Goal: Check status

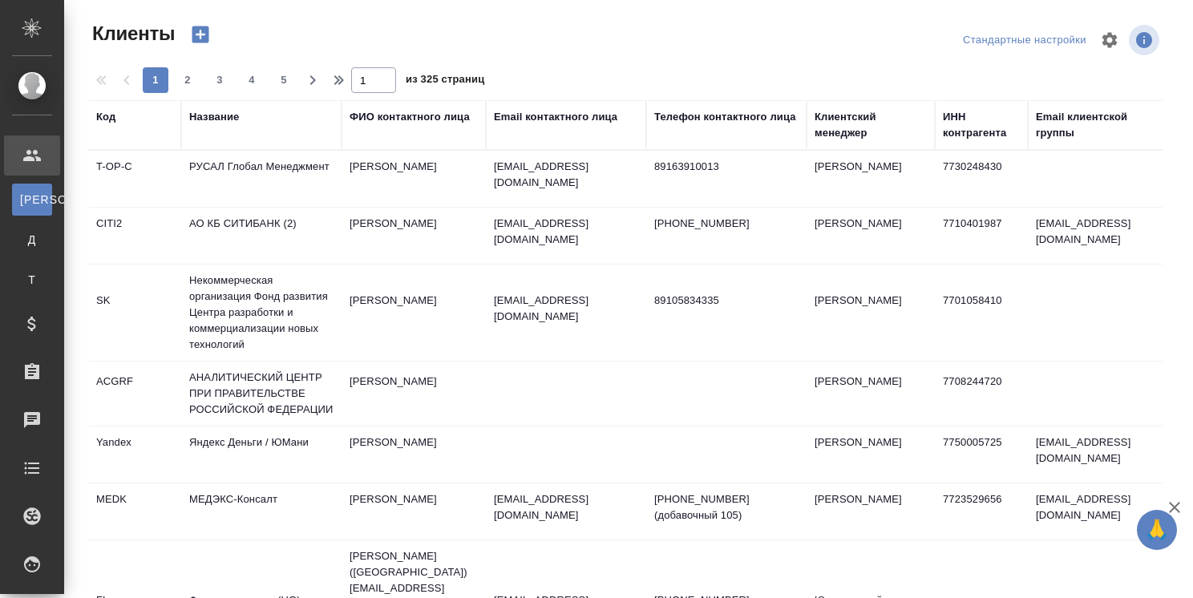
select select "RU"
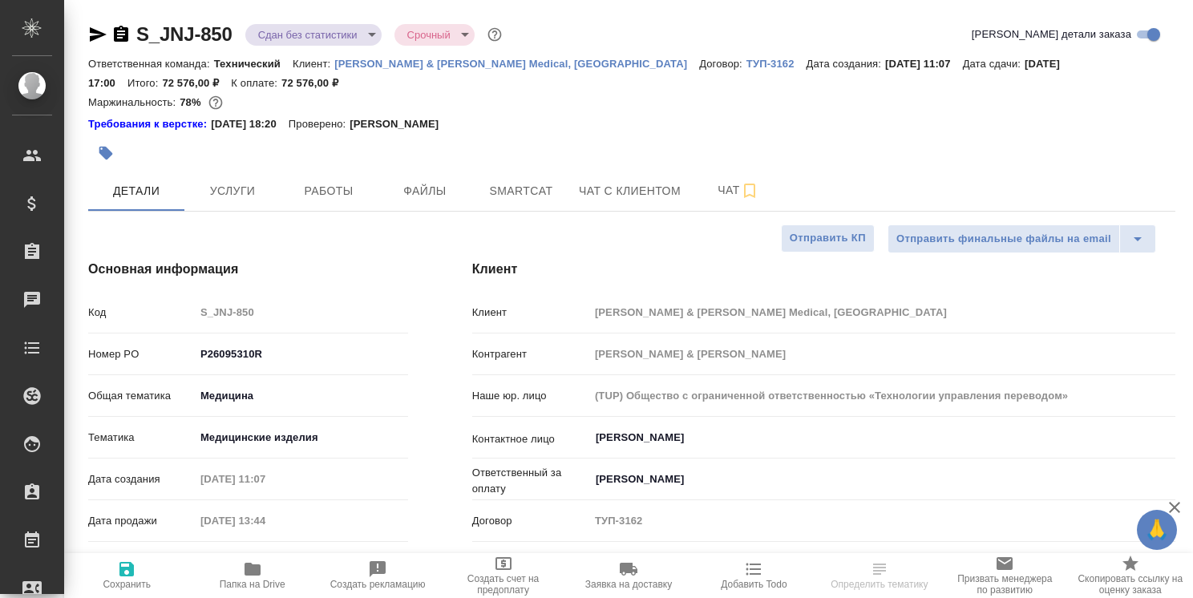
select select "RU"
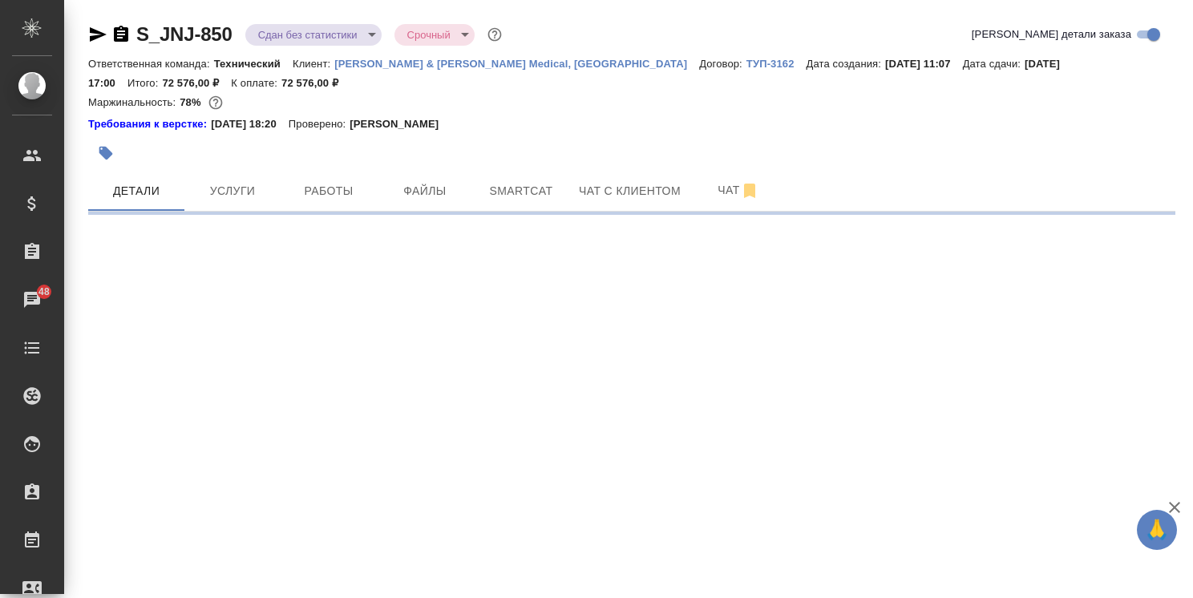
select select "RU"
